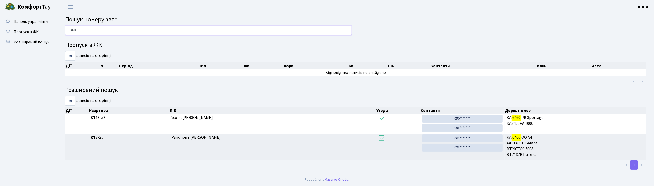
click at [140, 29] on input "6460" at bounding box center [208, 31] width 287 height 10
type input "6"
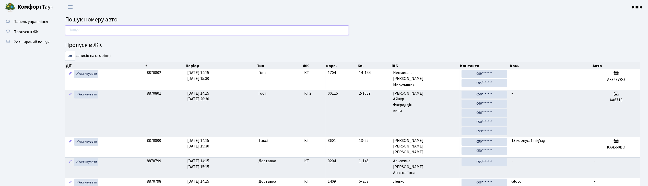
click at [138, 32] on input "text" at bounding box center [207, 31] width 284 height 10
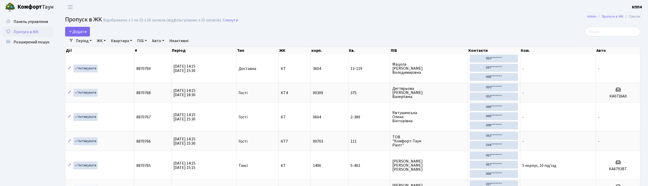
select select "25"
click at [81, 29] on span "Додати" at bounding box center [77, 32] width 18 height 6
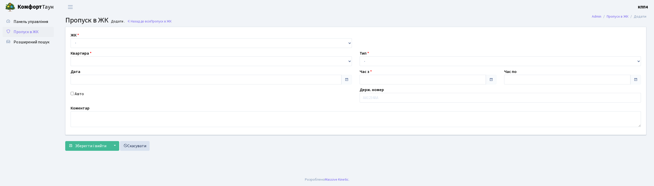
type input "[DATE]"
type input "14:15"
type input "15:15"
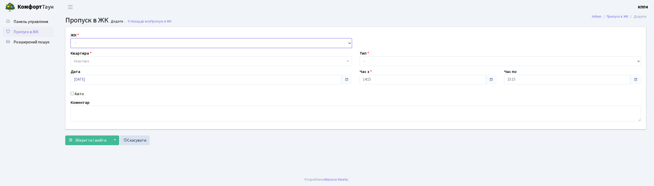
click at [99, 42] on select "- КТ, вул. Регенераторна, 4 КТ2, просп. Соборності, 17 КТ3, вул. Березнева, 16 …" at bounding box center [211, 43] width 281 height 10
select select "271"
click at [71, 38] on select "- КТ, вул. Регенераторна, 4 КТ2, просп. Соборності, 17 КТ3, вул. Березнева, 16 …" at bounding box center [211, 43] width 281 height 10
select select
click at [89, 63] on span "Квартира" at bounding box center [209, 61] width 271 height 5
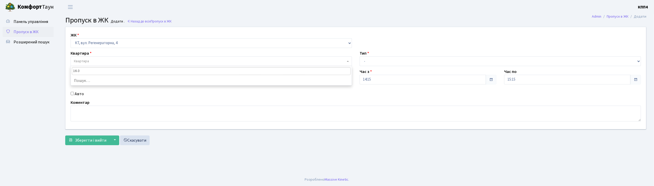
type input "16-32"
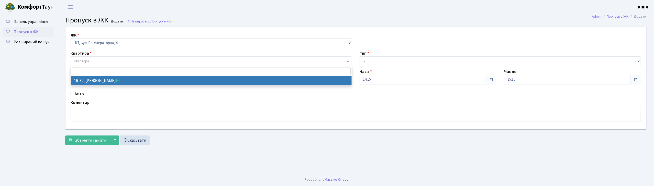
select select "8593"
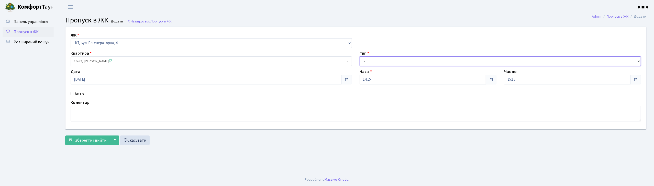
click at [409, 64] on select "- Доставка Таксі Гості Сервіс" at bounding box center [499, 61] width 281 height 10
select select "1"
click at [359, 56] on select "- Доставка Таксі Гості Сервіс" at bounding box center [499, 61] width 281 height 10
click at [94, 140] on span "Зберегти і вийти" at bounding box center [90, 141] width 31 height 6
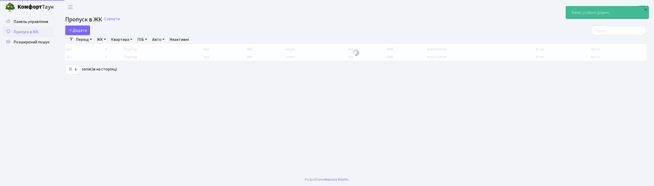
select select "25"
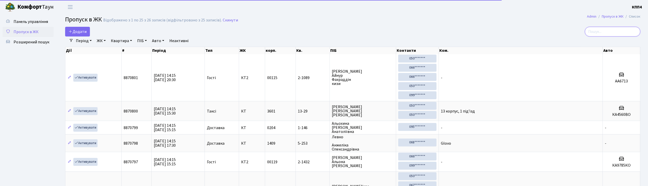
click at [603, 30] on input "search" at bounding box center [612, 32] width 55 height 10
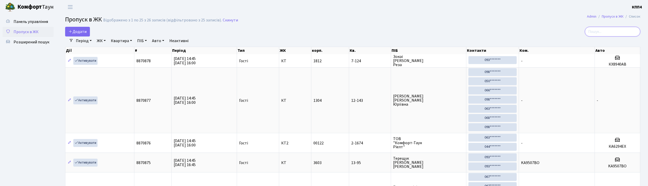
click at [607, 33] on input "search" at bounding box center [612, 32] width 55 height 10
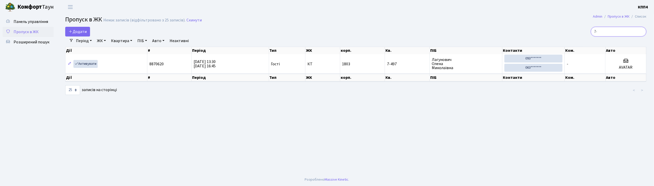
type input "7"
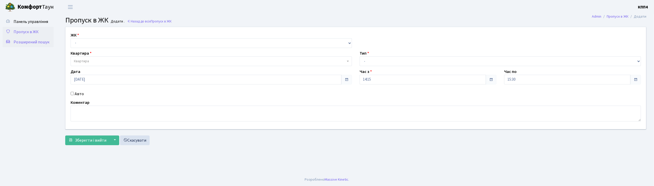
click at [28, 42] on span "Розширений пошук" at bounding box center [32, 42] width 36 height 6
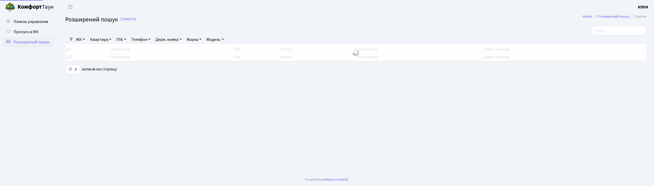
select select "25"
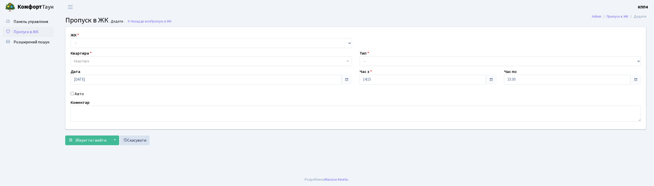
click at [73, 93] on input "Авто" at bounding box center [72, 93] width 3 height 3
checkbox input "true"
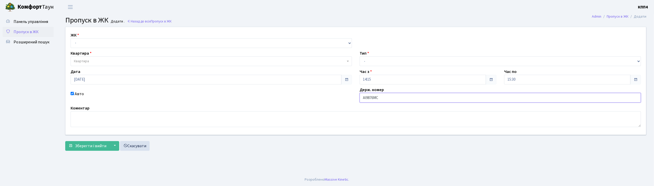
type input "АІ9876МС"
click at [382, 59] on select "- Доставка Таксі Гості Сервіс" at bounding box center [499, 61] width 281 height 10
select select "2"
click at [359, 56] on select "- Доставка Таксі Гості Сервіс" at bounding box center [499, 61] width 281 height 10
click at [151, 43] on select "- КТ, вул. Регенераторна, 4 КТ2, просп. [STREET_ADDRESS] [STREET_ADDRESS] [PERS…" at bounding box center [211, 43] width 281 height 10
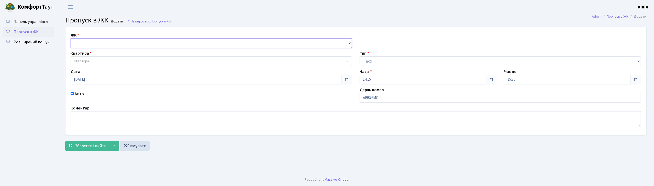
select select "271"
click at [71, 38] on select "- КТ, вул. Регенераторна, 4 КТ2, просп. [STREET_ADDRESS] [STREET_ADDRESS] [PERS…" at bounding box center [211, 43] width 281 height 10
select select
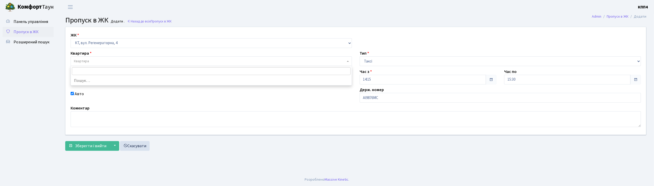
click at [143, 59] on span "Квартира" at bounding box center [209, 61] width 271 height 5
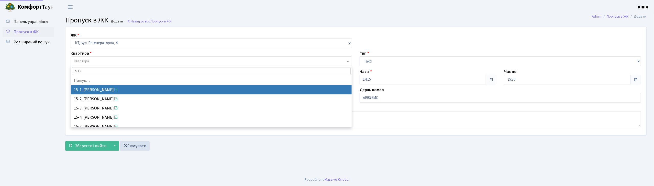
type input "15-128"
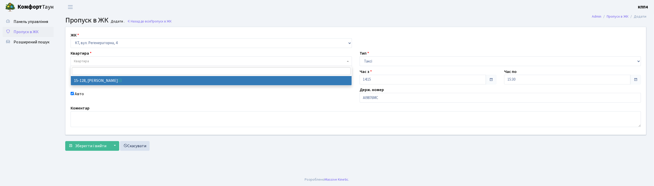
select select "8903"
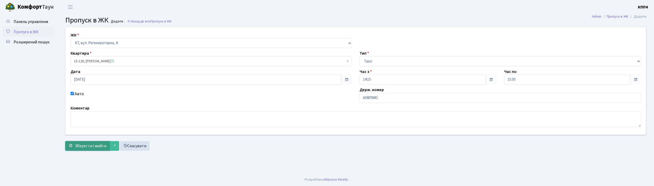
click at [93, 145] on span "Зберегти і вийти" at bounding box center [90, 146] width 31 height 6
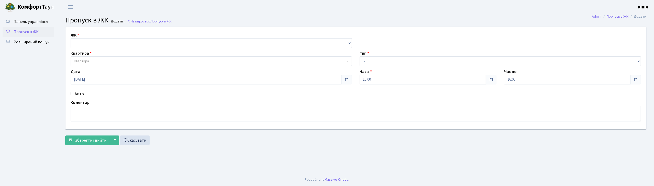
click at [73, 96] on div "Авто" at bounding box center [211, 94] width 289 height 6
click at [71, 93] on input "Авто" at bounding box center [72, 93] width 3 height 3
checkbox input "true"
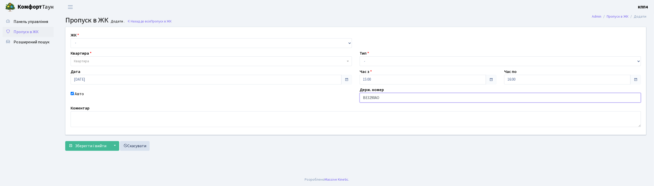
type input "ВЕ3290АО"
click at [123, 43] on select "- КТ, вул. Регенераторна, 4 КТ2, просп. Соборності, 17 КТ3, вул. Березнева, 16 …" at bounding box center [211, 43] width 281 height 10
select select "271"
click at [71, 38] on select "- КТ, вул. Регенераторна, 4 КТ2, просп. Соборності, 17 КТ3, вул. Березнева, 16 …" at bounding box center [211, 43] width 281 height 10
select select
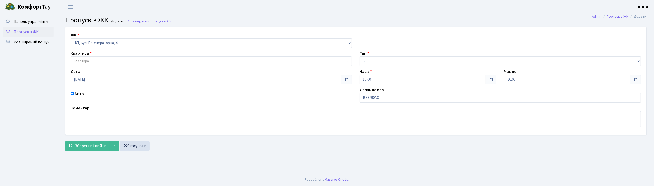
click at [118, 60] on span "Квартира" at bounding box center [209, 61] width 271 height 5
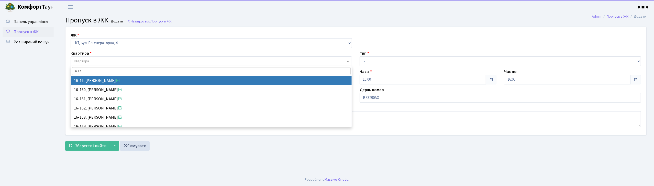
type input "16-162"
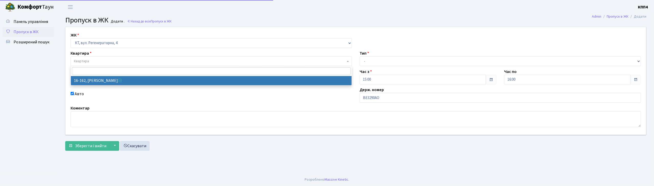
select select "8723"
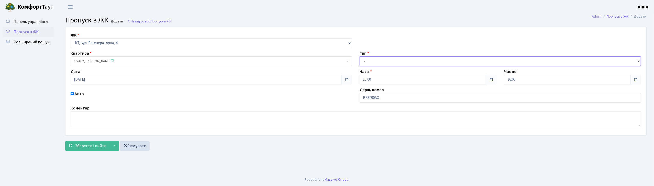
click at [417, 61] on select "- Доставка Таксі Гості Сервіс" at bounding box center [499, 61] width 281 height 10
select select "3"
click at [359, 56] on select "- Доставка Таксі Гості Сервіс" at bounding box center [499, 61] width 281 height 10
click at [105, 151] on button "Зберегти і вийти" at bounding box center [87, 146] width 44 height 10
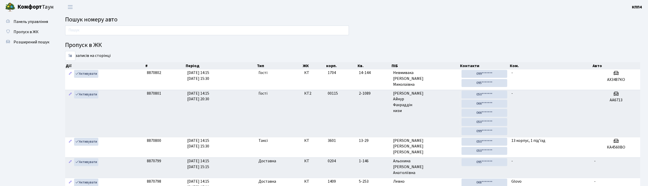
drag, startPoint x: 0, startPoint y: 0, endPoint x: 180, endPoint y: 32, distance: 183.3
click at [180, 32] on input "text" at bounding box center [207, 31] width 284 height 10
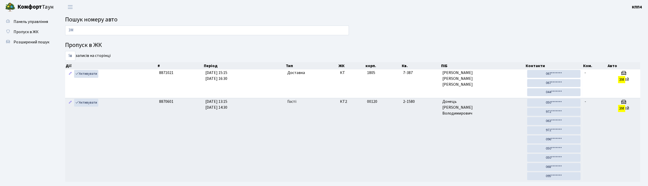
type input "З"
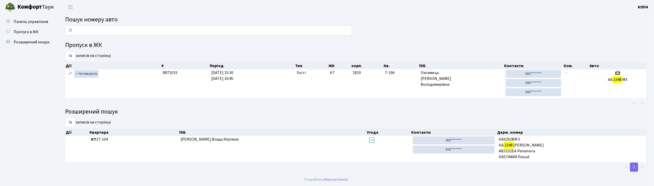
type input "2"
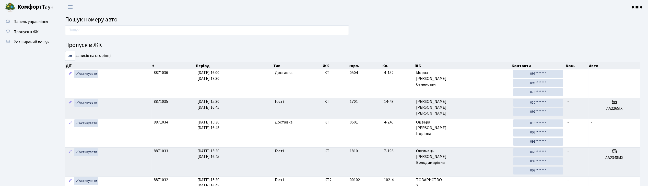
click at [187, 34] on input "text" at bounding box center [207, 31] width 284 height 10
type input "3"
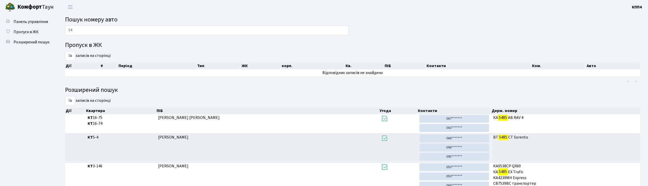
type input "5"
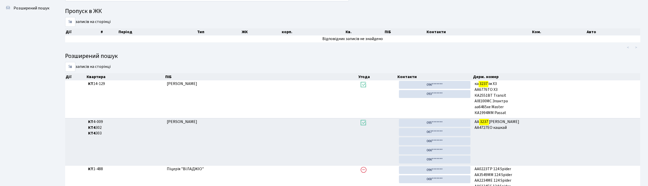
scroll to position [28, 0]
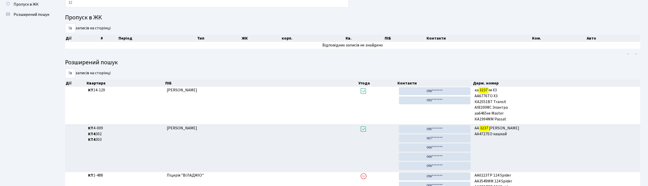
type input "3"
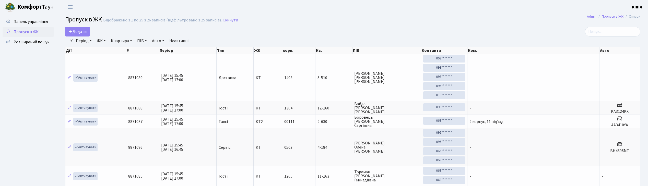
select select "25"
click at [608, 32] on input "search" at bounding box center [612, 32] width 55 height 10
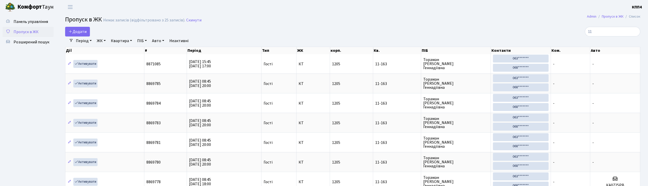
type input "1"
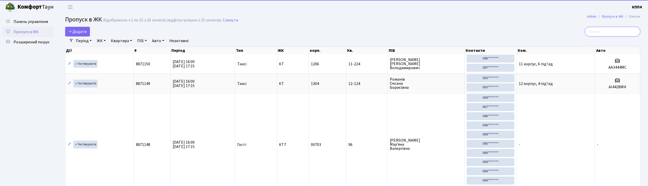
click at [626, 35] on input "search" at bounding box center [612, 32] width 55 height 10
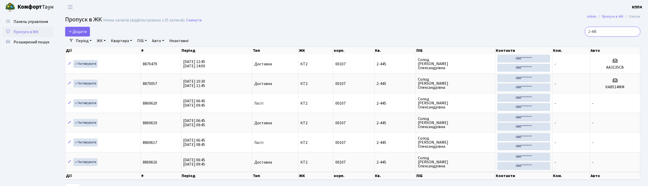
type input "2-445"
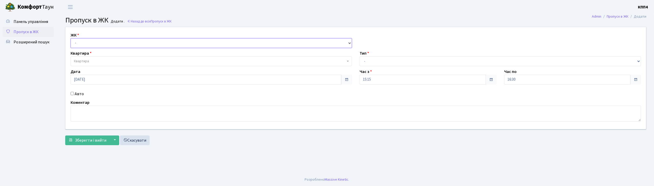
click at [156, 43] on select "- КТ, вул. Регенераторна, 4 КТ2, просп. Соборності, 17 КТ3, вул. Березнева, 16 …" at bounding box center [211, 43] width 281 height 10
select select "271"
click at [71, 38] on select "- КТ, вул. Регенераторна, 4 КТ2, просп. Соборності, 17 КТ3, вул. Березнева, 16 …" at bounding box center [211, 43] width 281 height 10
select select
click at [112, 60] on span "Квартира" at bounding box center [209, 61] width 271 height 5
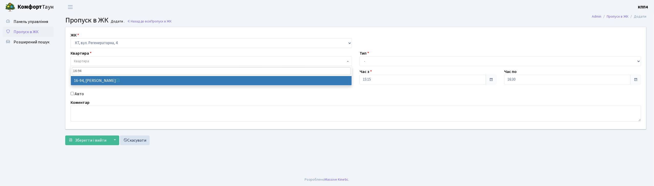
type input "16-94"
select select "8655"
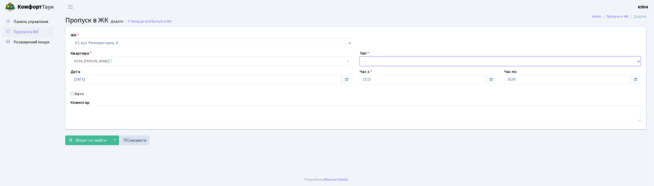
click at [372, 62] on select "- Доставка Таксі Гості Сервіс" at bounding box center [499, 61] width 281 height 10
select select "1"
click at [359, 56] on select "- Доставка Таксі Гості Сервіс" at bounding box center [499, 61] width 281 height 10
click at [91, 141] on span "Зберегти і вийти" at bounding box center [90, 141] width 31 height 6
click at [73, 93] on input "Авто" at bounding box center [72, 93] width 3 height 3
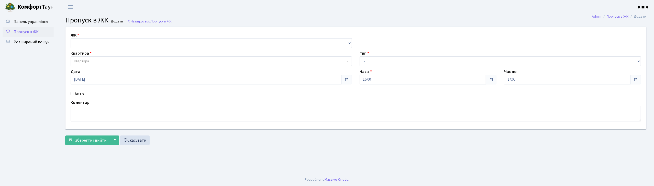
checkbox input "true"
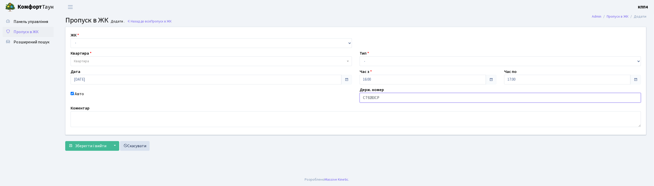
type input "СТ9283СР"
click at [368, 62] on select "- Доставка Таксі Гості Сервіс" at bounding box center [499, 61] width 281 height 10
select select "2"
click at [359, 56] on select "- Доставка Таксі Гості Сервіс" at bounding box center [499, 61] width 281 height 10
click at [96, 41] on select "- КТ, вул. Регенераторна, 4 КТ2, просп. [STREET_ADDRESS] [STREET_ADDRESS] [PERS…" at bounding box center [211, 43] width 281 height 10
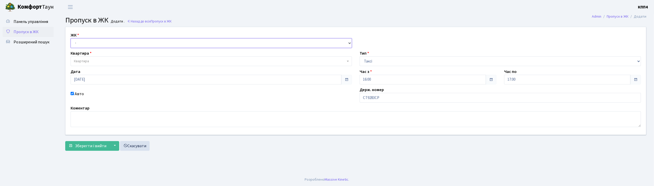
select select "271"
click at [71, 38] on select "- КТ, вул. Регенераторна, 4 КТ2, просп. Соборності, 17 КТ3, вул. Березнева, 16 …" at bounding box center [211, 43] width 281 height 10
select select
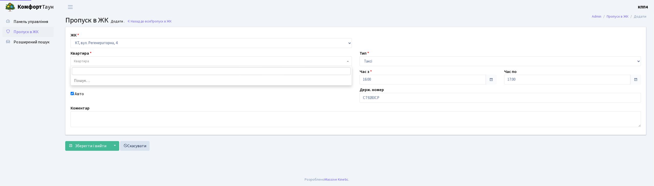
click at [99, 59] on span "Квартира" at bounding box center [209, 61] width 271 height 5
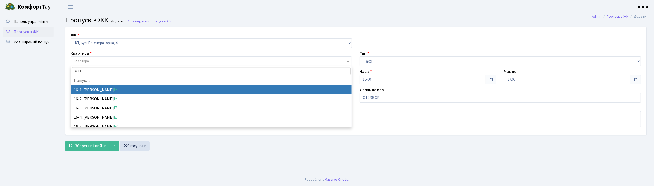
type input "16-116"
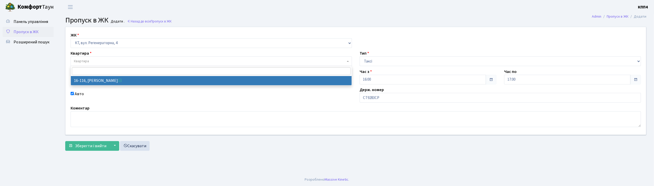
select select "8677"
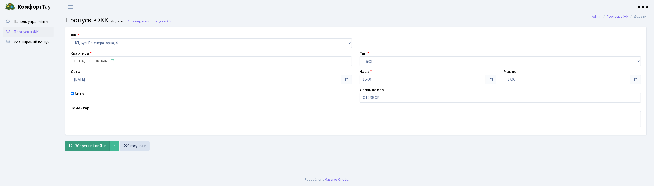
click at [96, 146] on span "Зберегти і вийти" at bounding box center [90, 146] width 31 height 6
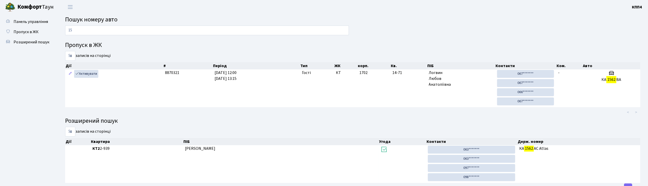
type input "1"
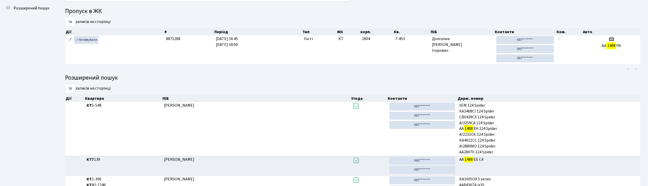
scroll to position [28, 0]
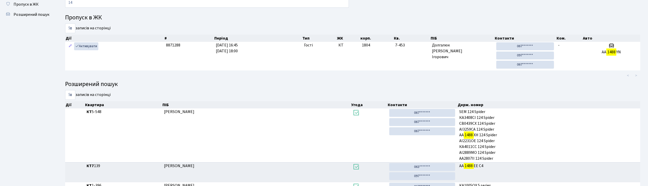
type input "1"
